Goal: Task Accomplishment & Management: Use online tool/utility

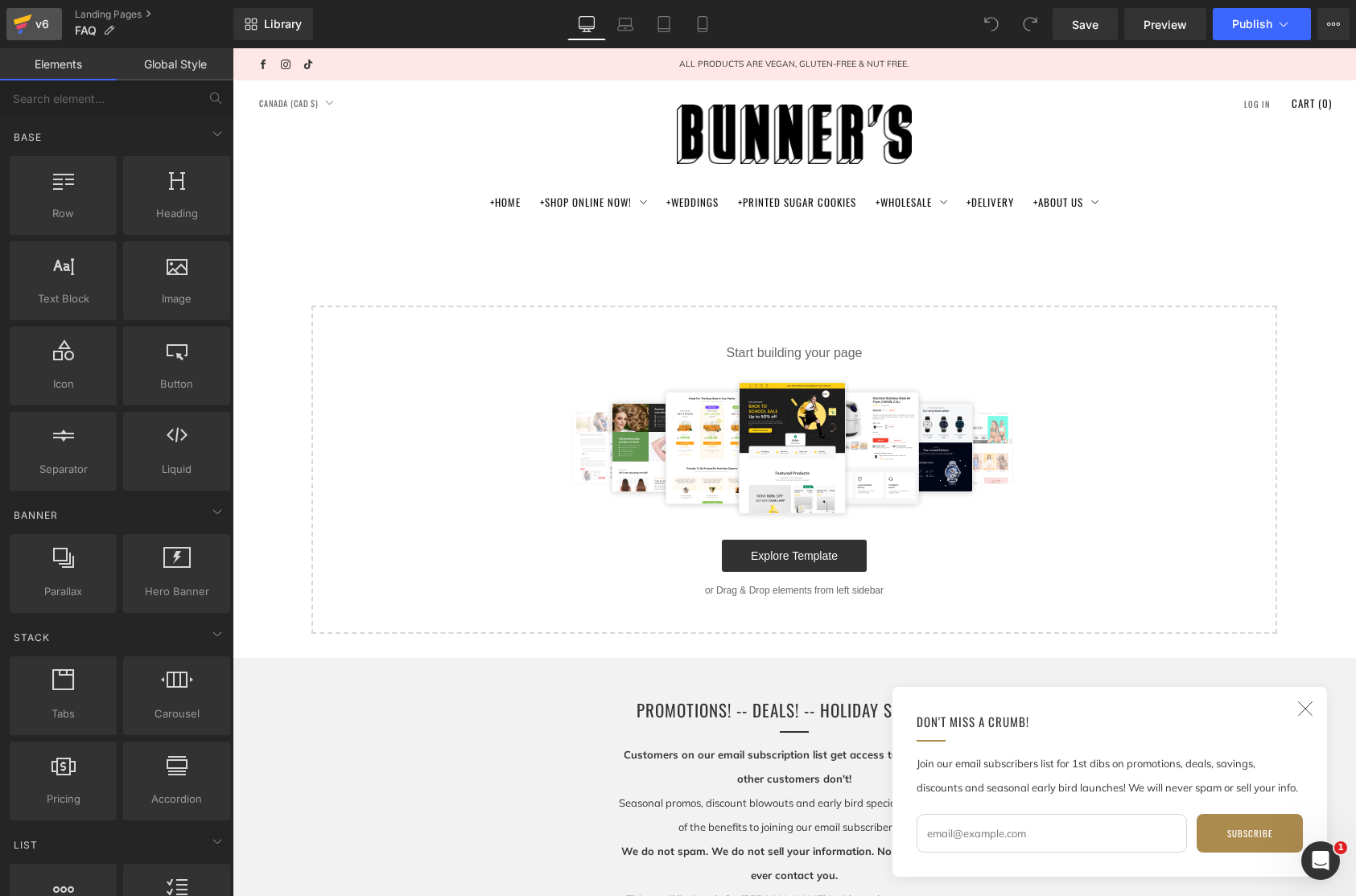
click at [39, 20] on div "v6" at bounding box center [42, 24] width 20 height 21
